Goal: Information Seeking & Learning: Learn about a topic

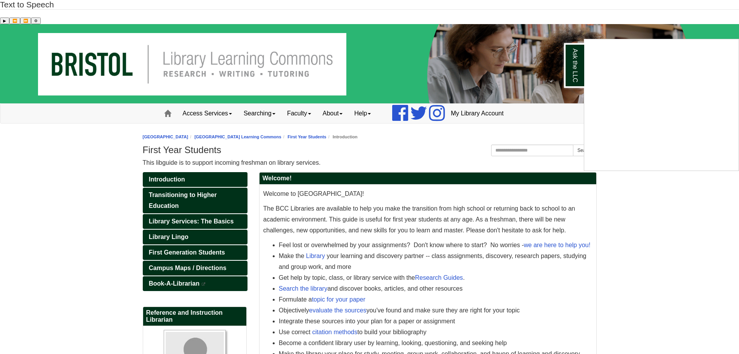
click at [205, 171] on div "Ask the LLC" at bounding box center [369, 177] width 739 height 354
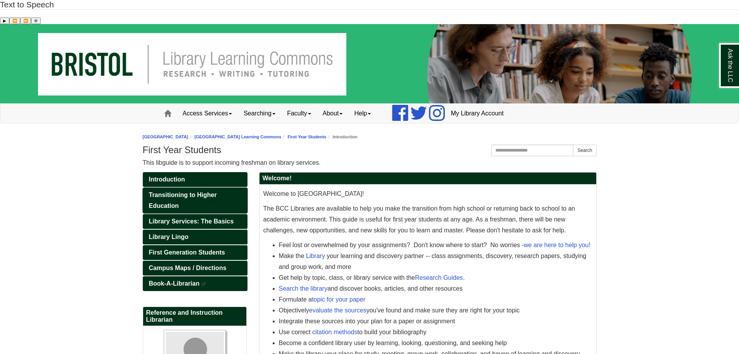
click at [205, 191] on span "Transitioning to Higher Education" at bounding box center [183, 199] width 68 height 17
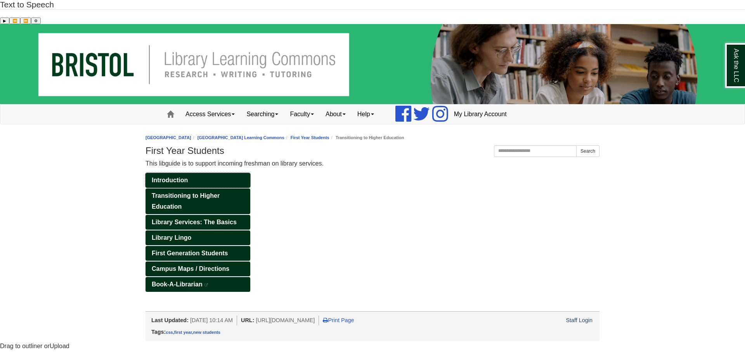
click at [168, 177] on span "Introduction" at bounding box center [170, 180] width 36 height 7
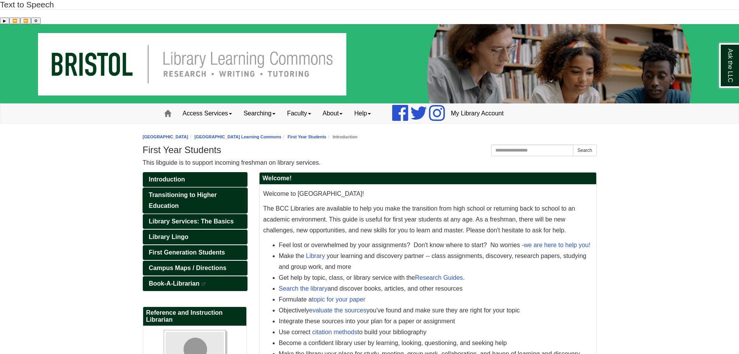
click at [171, 191] on span "Transitioning to Higher Education" at bounding box center [183, 199] width 68 height 17
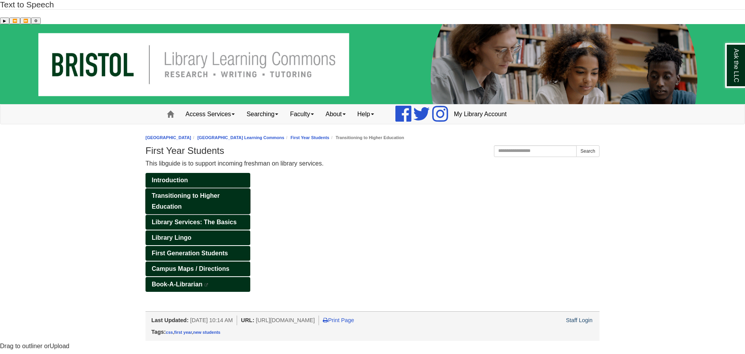
click at [174, 192] on span "Transitioning to Higher Education" at bounding box center [186, 200] width 68 height 17
click at [180, 218] on span "Library Services: The Basics" at bounding box center [194, 221] width 85 height 7
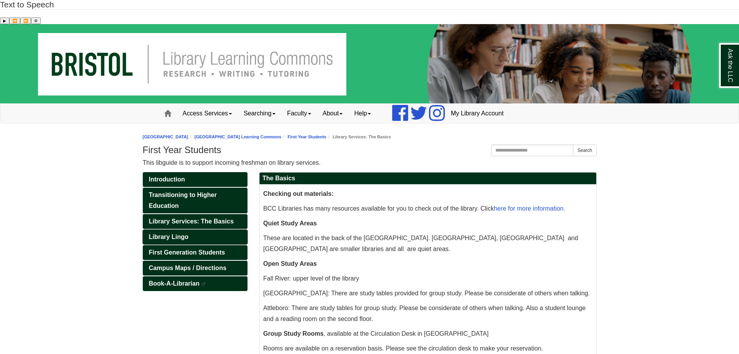
click at [182, 233] on span "Library Lingo" at bounding box center [169, 236] width 40 height 7
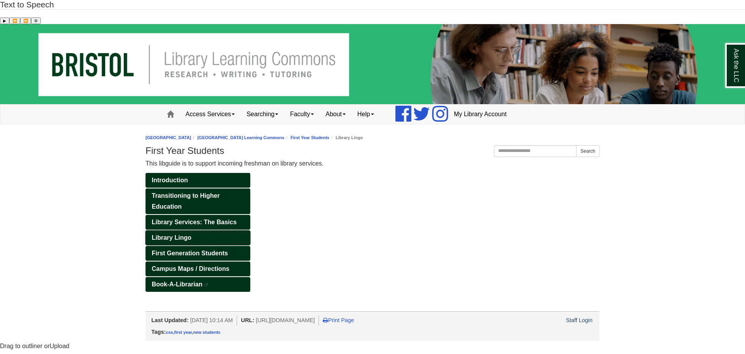
click at [182, 234] on span "Library Lingo" at bounding box center [172, 237] width 40 height 7
click at [187, 250] on span "First Generation Students" at bounding box center [190, 253] width 76 height 7
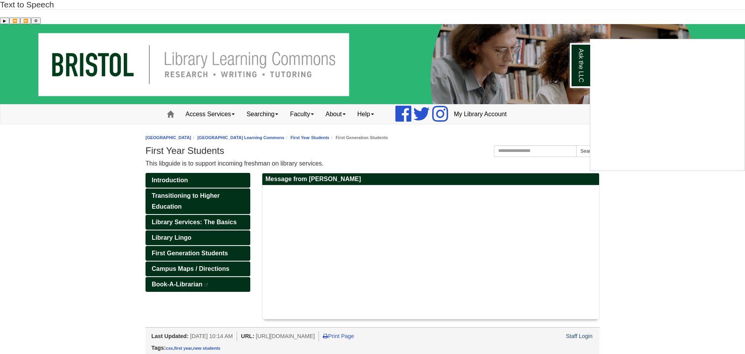
click at [445, 267] on div "Ask the LLC" at bounding box center [372, 177] width 745 height 354
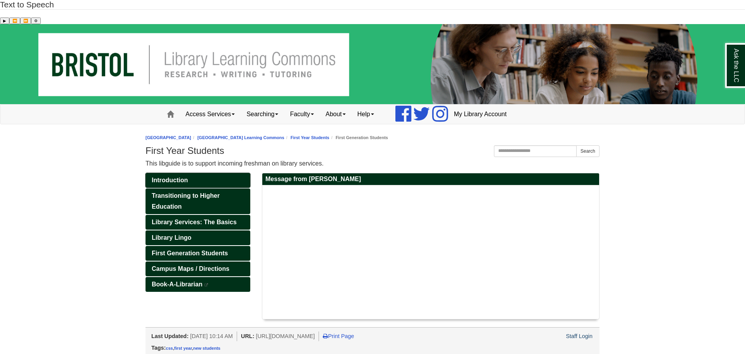
click at [183, 177] on span "Introduction" at bounding box center [170, 180] width 36 height 7
